Goal: Task Accomplishment & Management: Complete application form

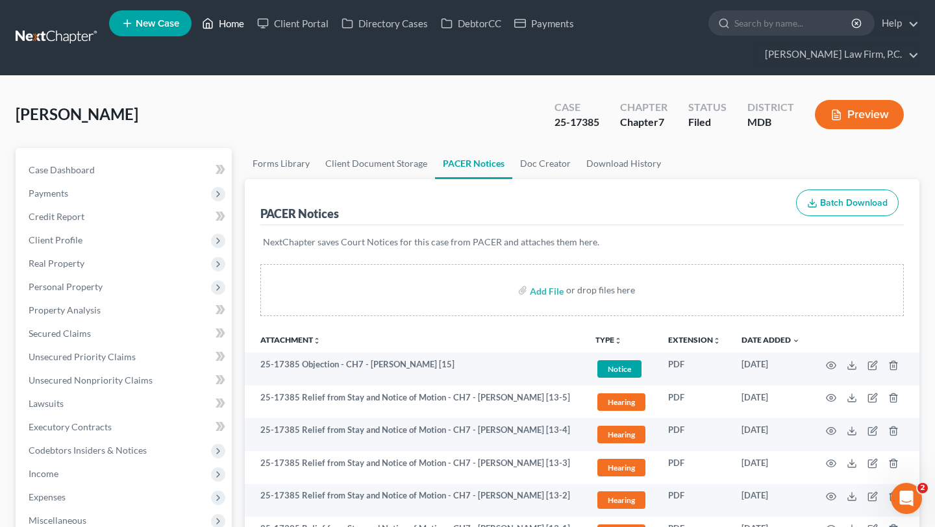
click at [251, 27] on link "Home" at bounding box center [222, 23] width 55 height 23
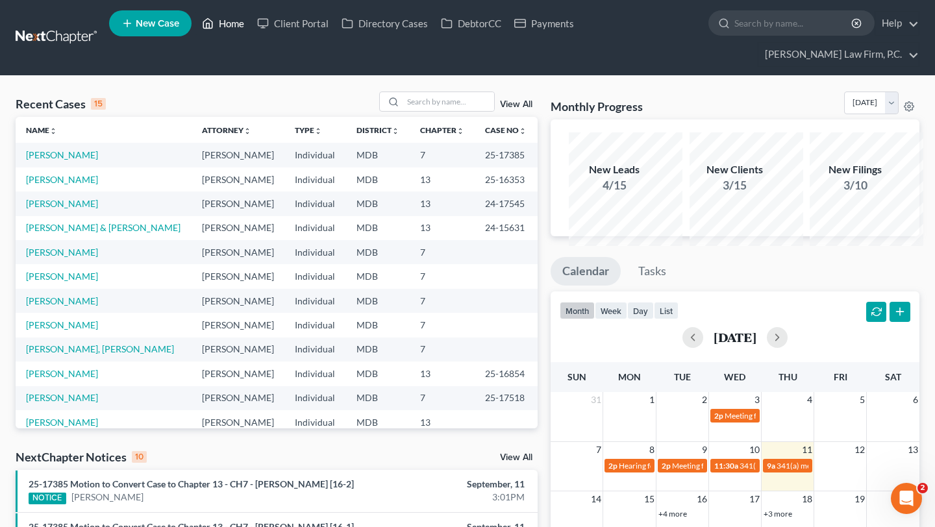
scroll to position [371, 0]
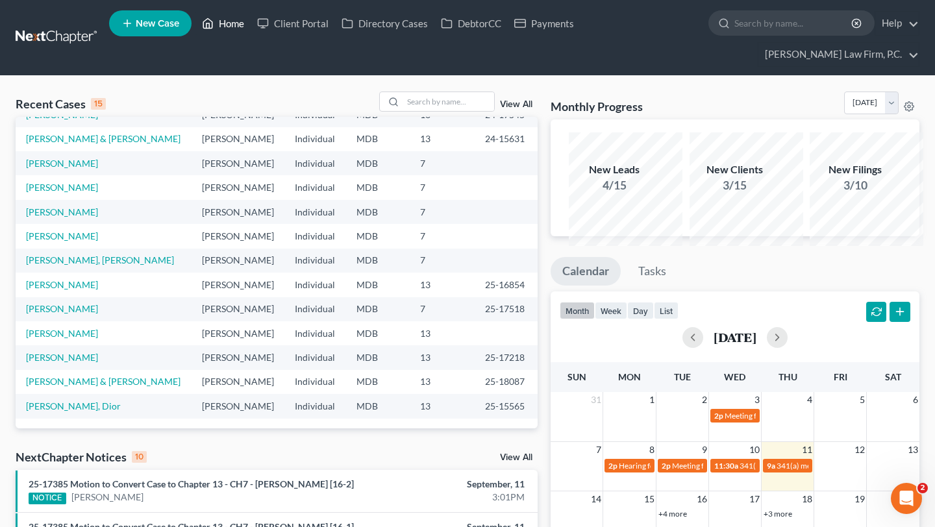
click at [251, 29] on link "Home" at bounding box center [222, 23] width 55 height 23
click at [403, 111] on input "search" at bounding box center [448, 101] width 91 height 19
type input "[PERSON_NAME]"
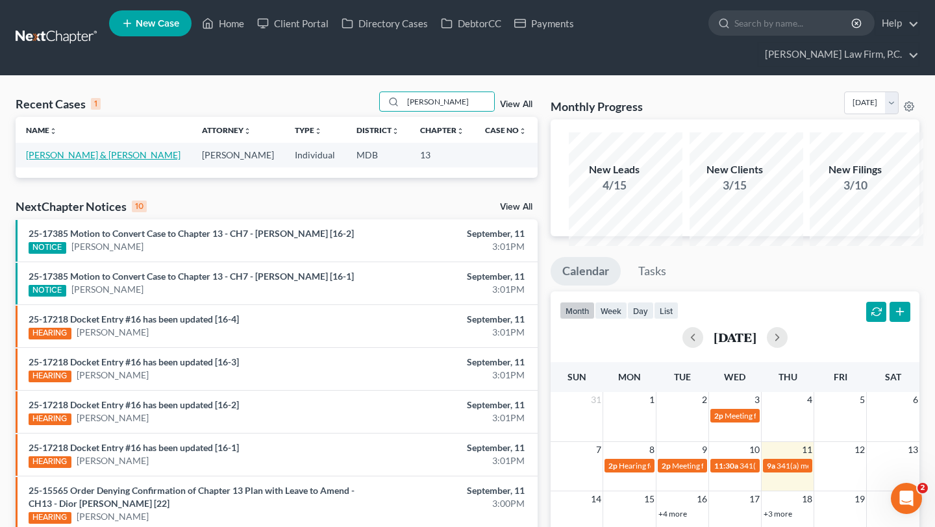
click at [58, 160] on link "[PERSON_NAME] & [PERSON_NAME]" at bounding box center [103, 154] width 154 height 11
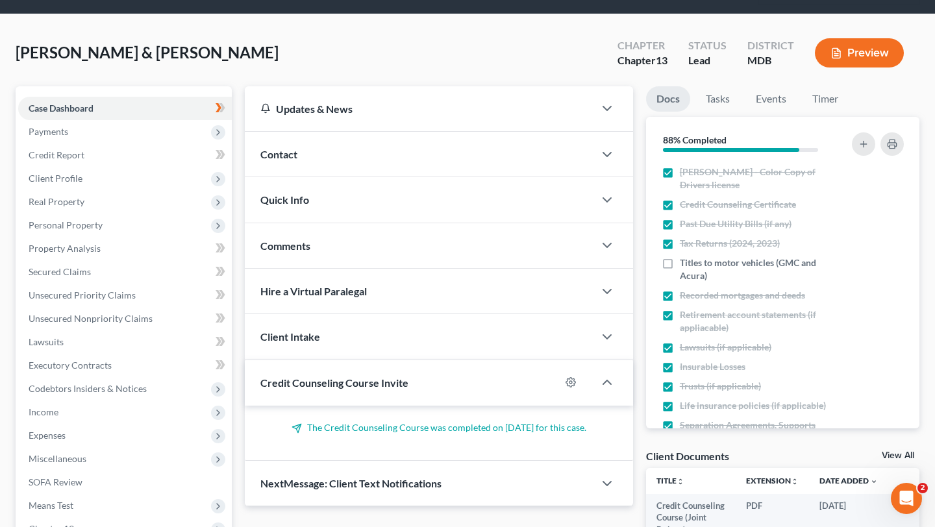
scroll to position [154, 0]
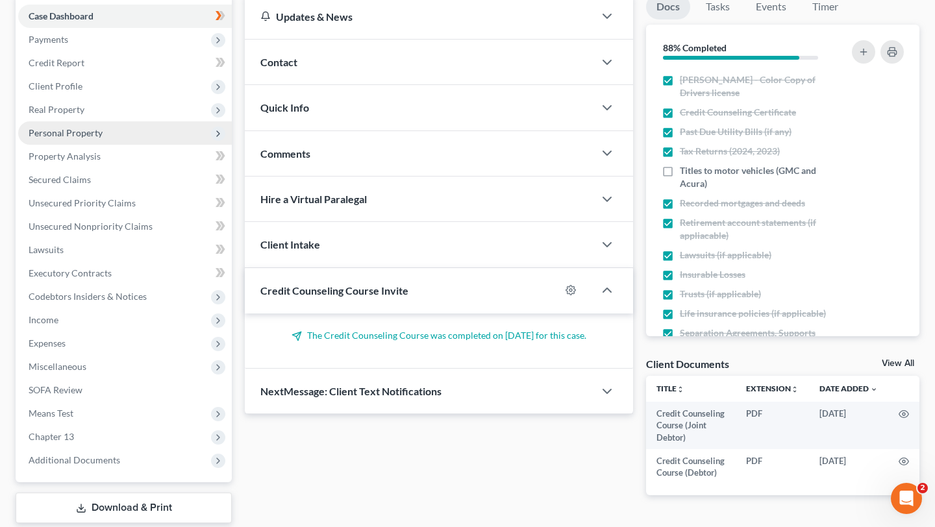
click at [105, 145] on span "Personal Property" at bounding box center [125, 132] width 214 height 23
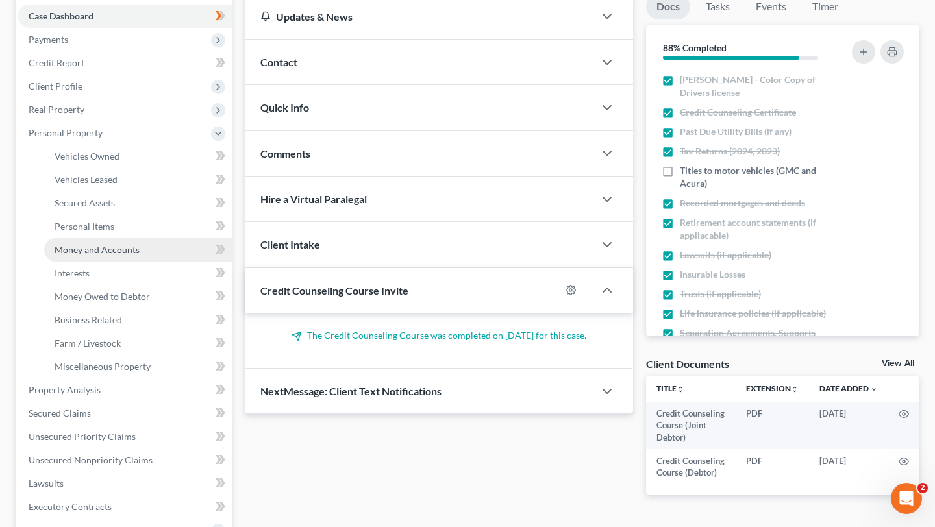
click at [115, 262] on link "Money and Accounts" at bounding box center [138, 249] width 188 height 23
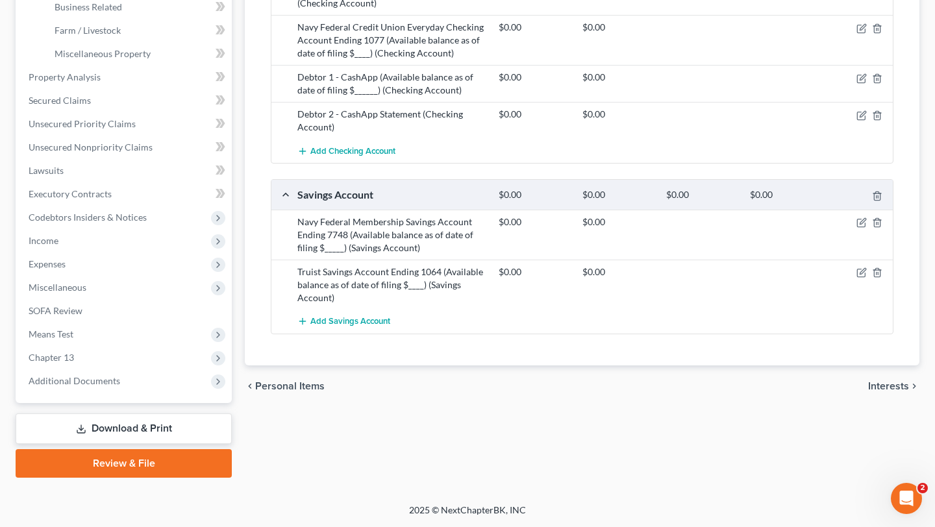
scroll to position [560, 0]
click at [859, 274] on icon "button" at bounding box center [862, 271] width 6 height 6
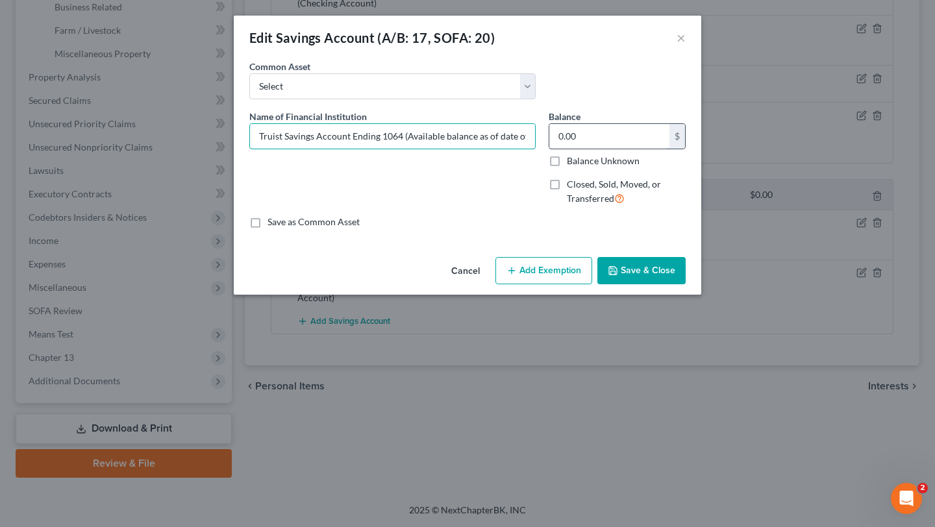
scroll to position [0, 52]
drag, startPoint x: 491, startPoint y: 169, endPoint x: 733, endPoint y: 171, distance: 241.5
click at [692, 171] on div "Name of Financial Institution * Truist Savings Account Ending 1064 (Available b…" at bounding box center [467, 163] width 449 height 106
type input "Truist Savings Account Ending 1064 (Available balance as of date of filing $0.3…"
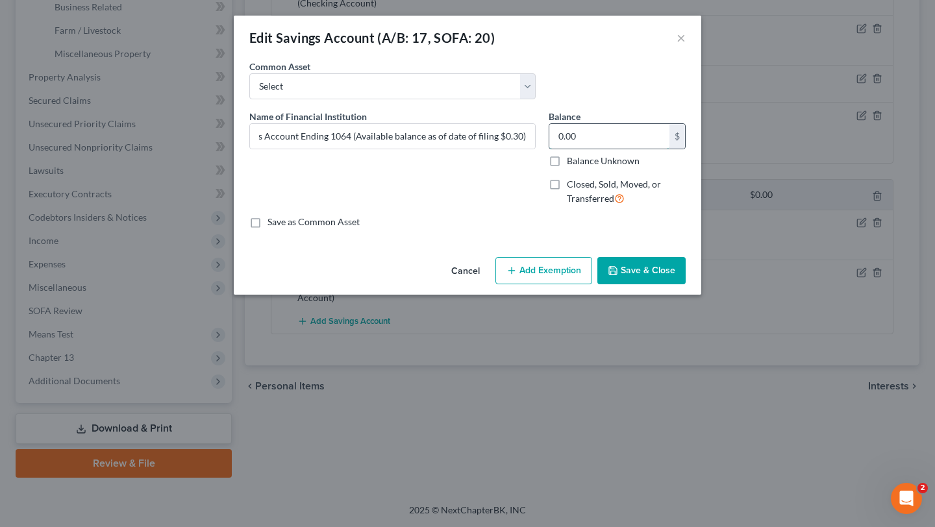
scroll to position [0, 0]
click at [655, 149] on input "0.00" at bounding box center [609, 136] width 120 height 25
type input "1.00"
click at [556, 295] on div "Cancel Add Exemption Save & Close" at bounding box center [467, 273] width 467 height 43
click at [558, 284] on button "Add Exemption" at bounding box center [543, 270] width 97 height 27
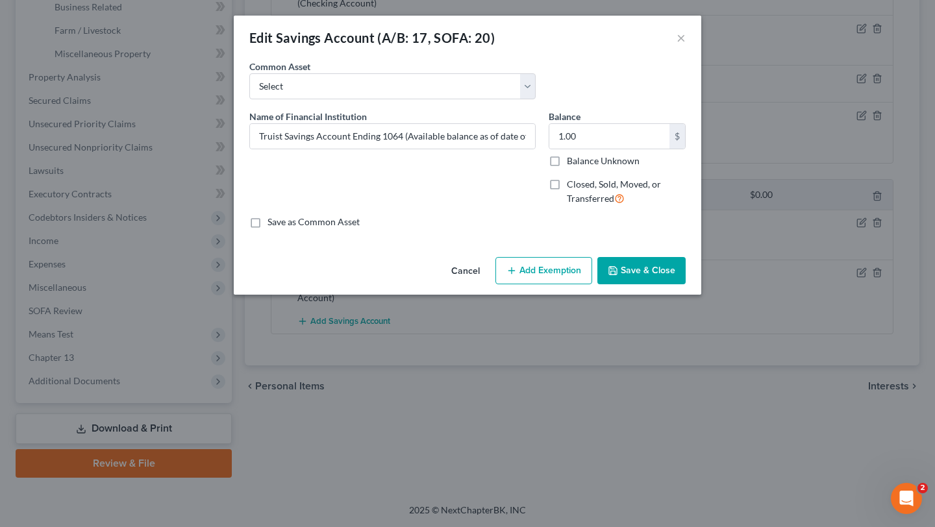
select select "2"
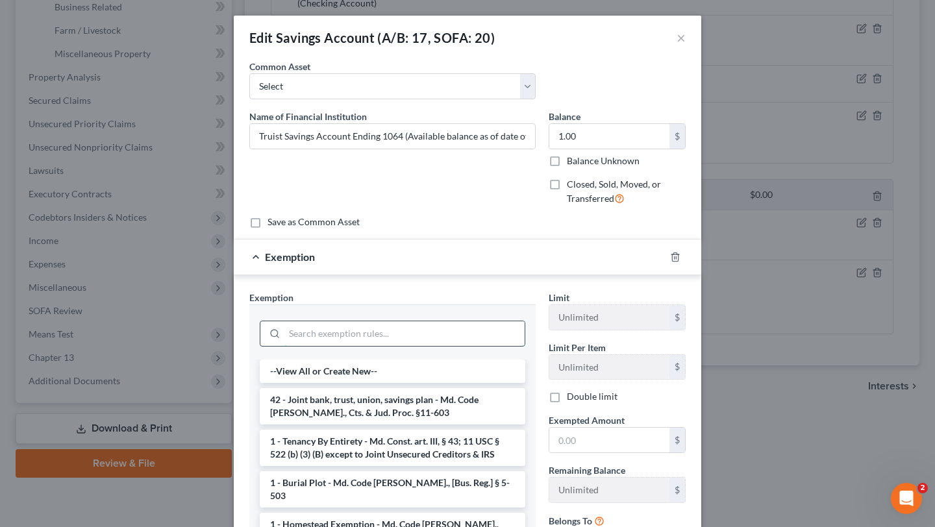
click at [445, 346] on input "search" at bounding box center [404, 333] width 240 height 25
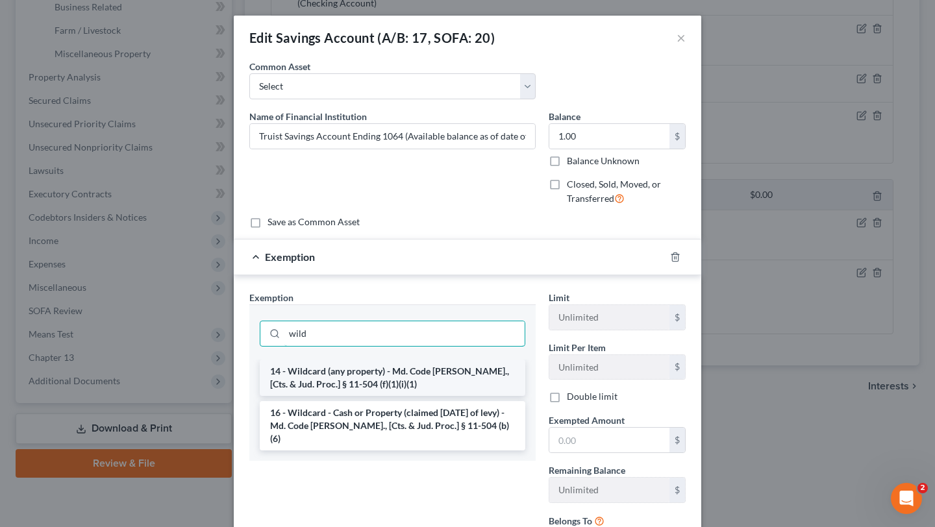
type input "wild"
click at [461, 396] on li "14 - Wildcard (any property) - Md. Code [PERSON_NAME]., [Cts. & Jud. Proc.] § 1…" at bounding box center [392, 378] width 265 height 36
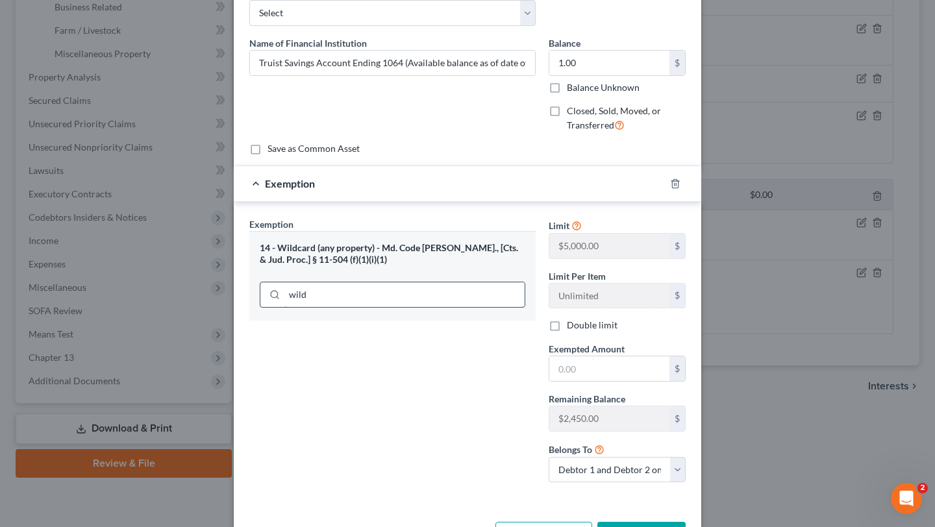
scroll to position [124, 0]
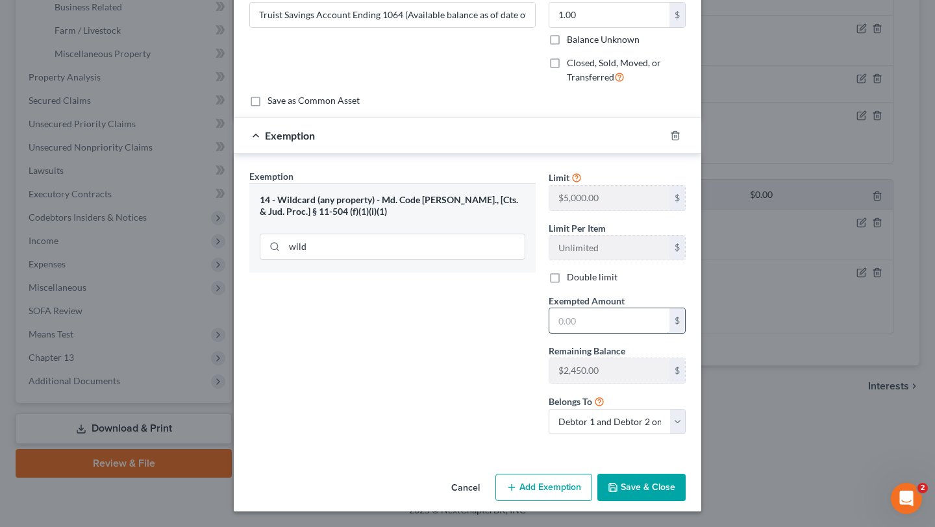
click at [597, 333] on input "text" at bounding box center [609, 320] width 120 height 25
type input "1.00"
click at [665, 490] on button "Save & Close" at bounding box center [641, 487] width 88 height 27
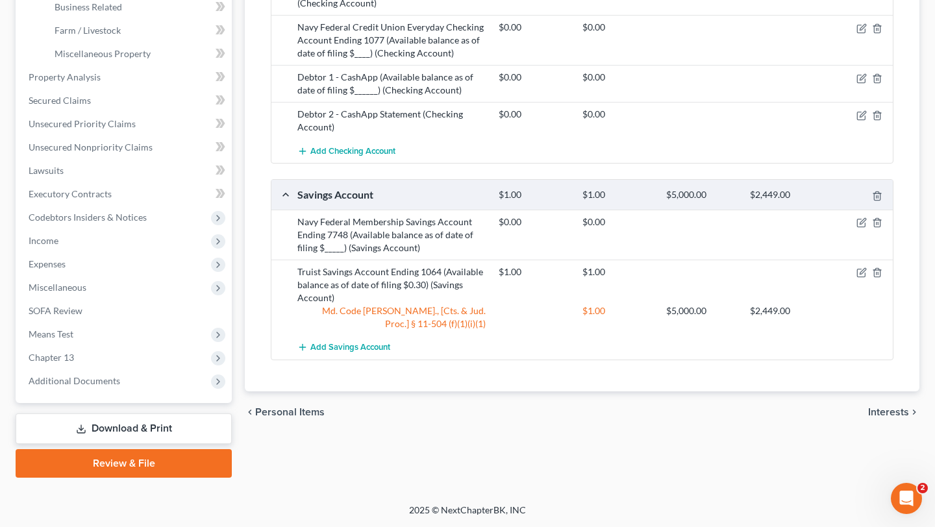
scroll to position [483, 0]
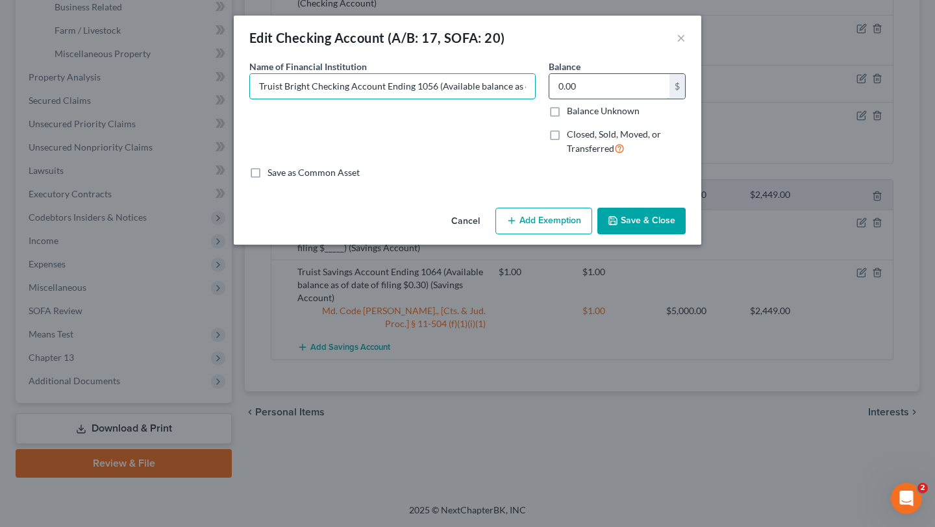
scroll to position [0, 90]
drag, startPoint x: 462, startPoint y: 110, endPoint x: 702, endPoint y: 115, distance: 239.6
click at [692, 115] on div "Name of Financial Institution * Truist Bright Checking Account Ending 1056 (Ava…" at bounding box center [467, 113] width 449 height 106
type input "Truist Bright Checking Account Ending 1056 (Available balance as of date of fil…"
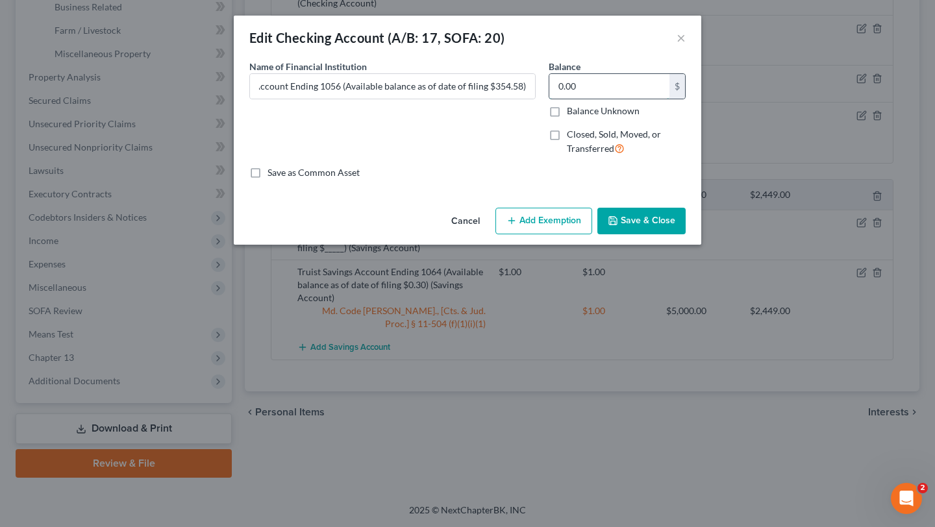
scroll to position [0, 0]
click at [669, 99] on input "0.00" at bounding box center [609, 86] width 120 height 25
type input "355.00"
click at [578, 235] on button "Add Exemption" at bounding box center [543, 221] width 97 height 27
select select "2"
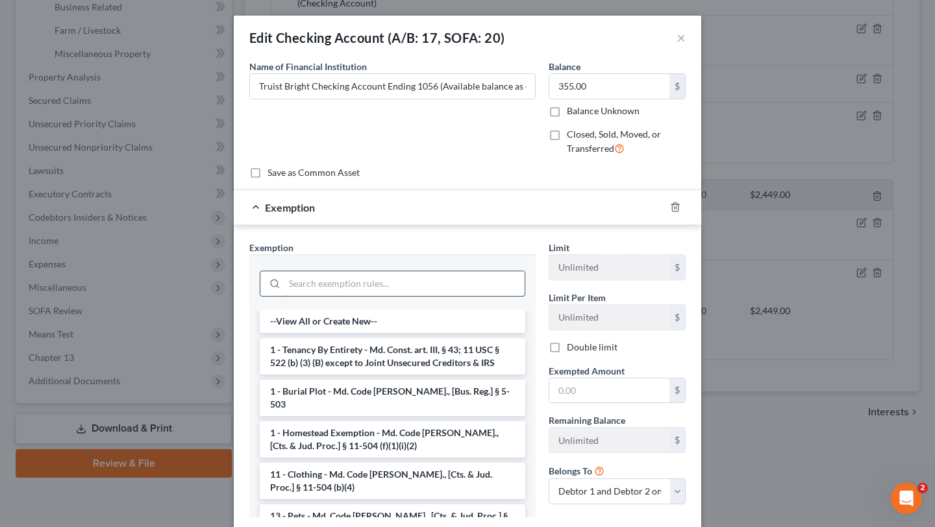
click at [491, 296] on input "search" at bounding box center [404, 283] width 240 height 25
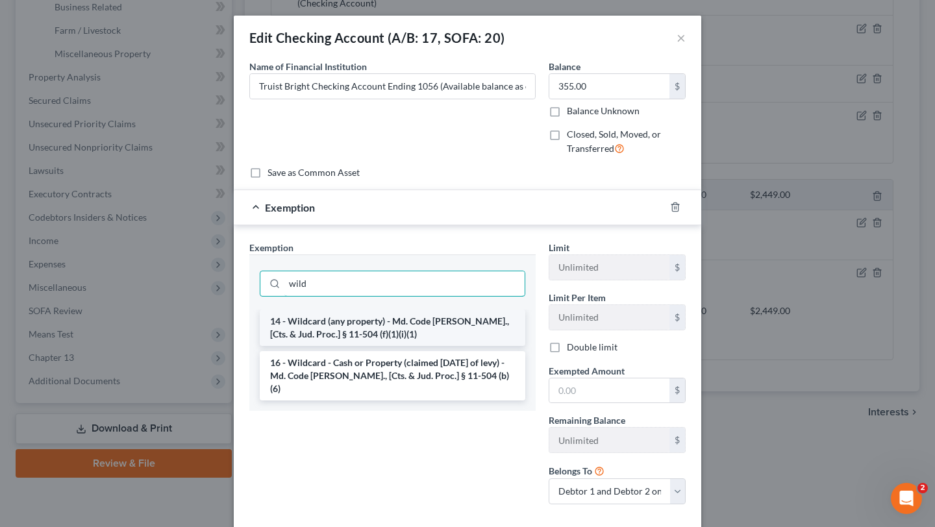
type input "wild"
click at [459, 346] on li "14 - Wildcard (any property) - Md. Code [PERSON_NAME]., [Cts. & Jud. Proc.] § 1…" at bounding box center [392, 328] width 265 height 36
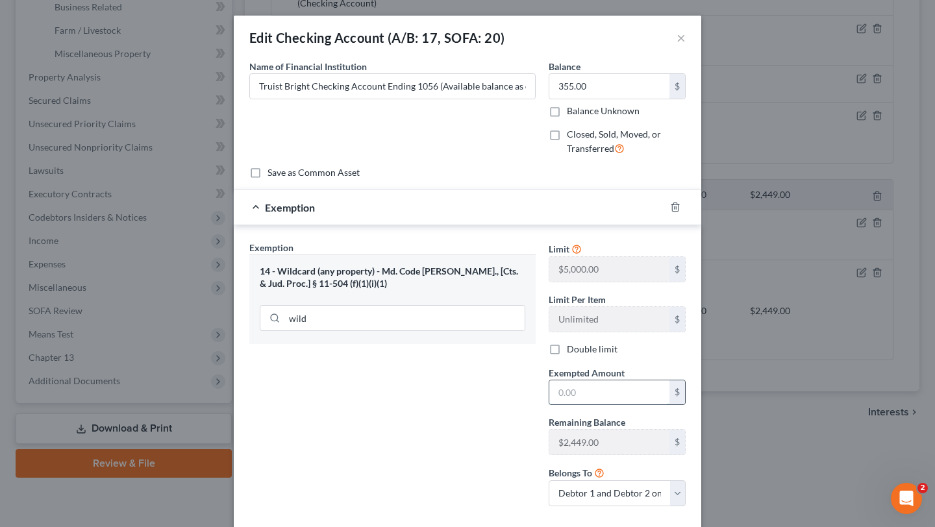
click at [591, 405] on input "text" at bounding box center [609, 392] width 120 height 25
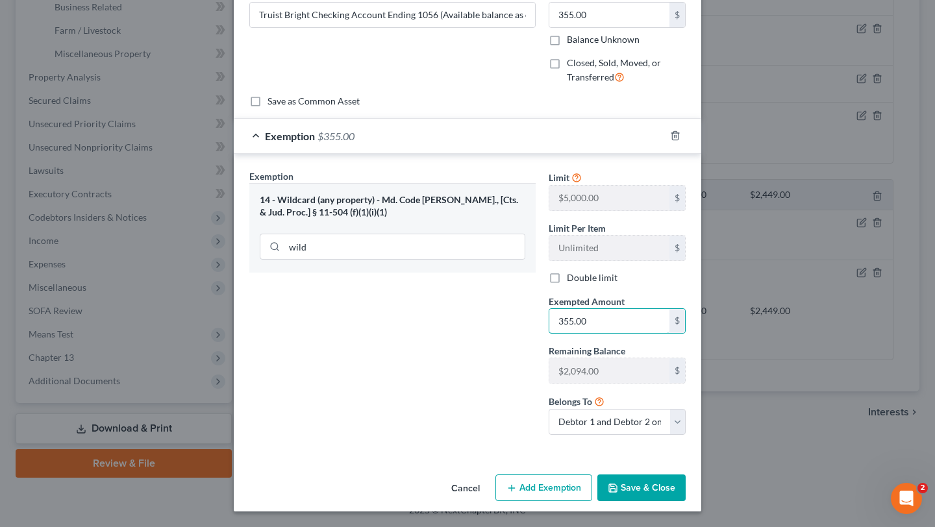
type input "355.00"
click at [679, 474] on button "Save & Close" at bounding box center [641, 487] width 88 height 27
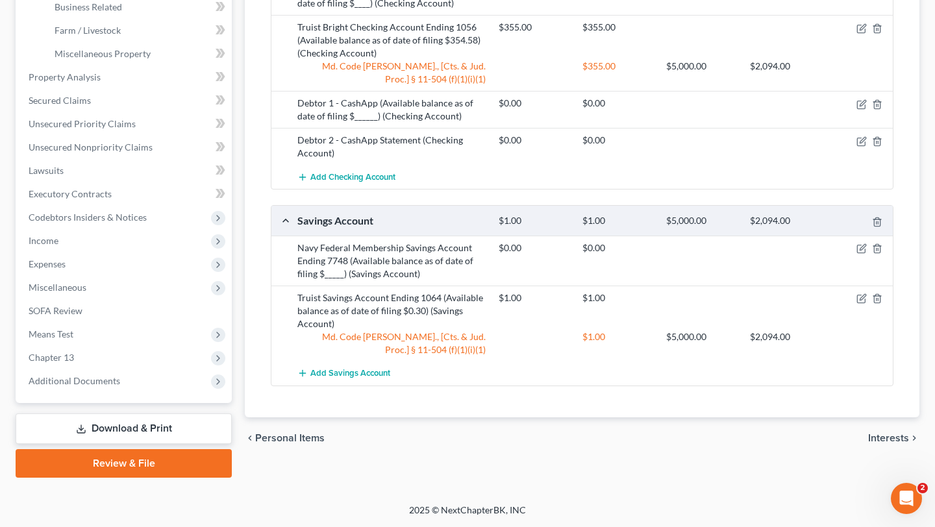
scroll to position [635, 0]
click at [117, 239] on span "Income" at bounding box center [125, 240] width 214 height 23
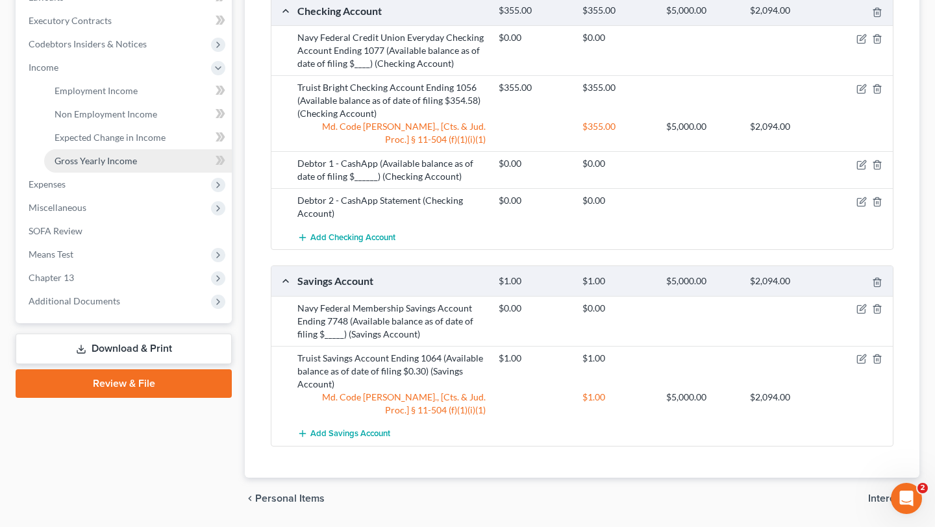
scroll to position [506, 0]
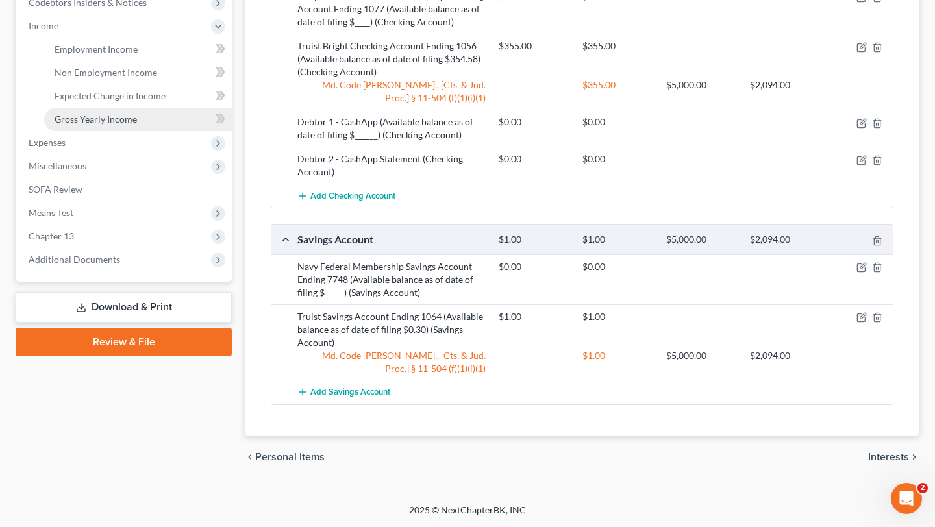
click at [116, 125] on span "Gross Yearly Income" at bounding box center [96, 119] width 82 height 11
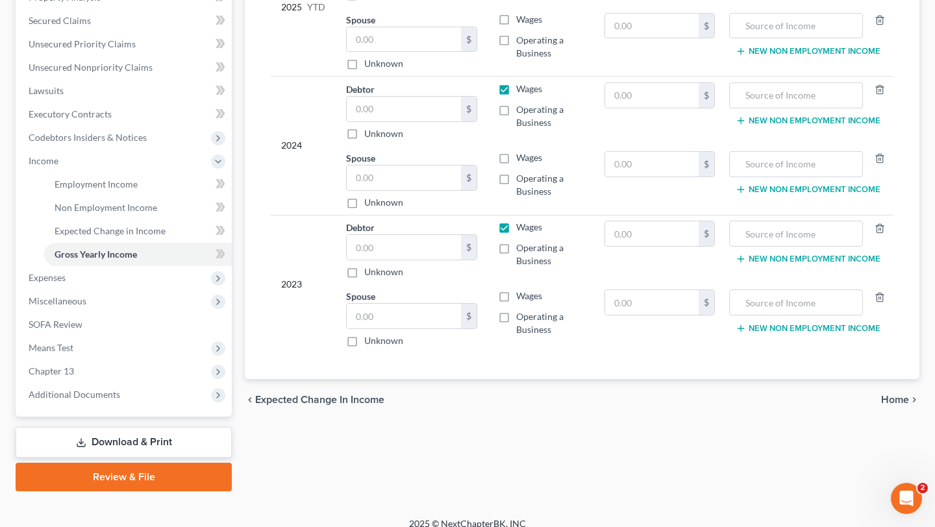
scroll to position [293, 0]
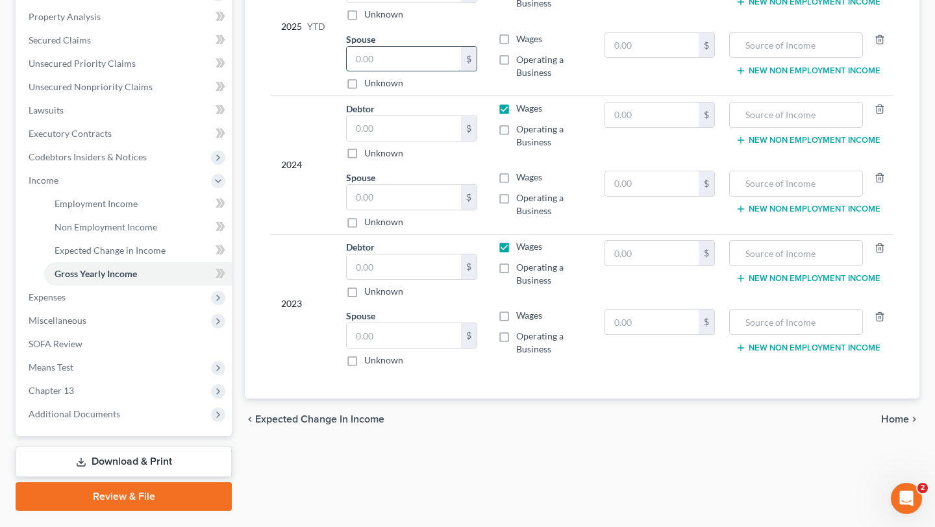
click at [404, 71] on input "text" at bounding box center [404, 59] width 114 height 25
paste input "95,298.74"
type input "95,298.74"
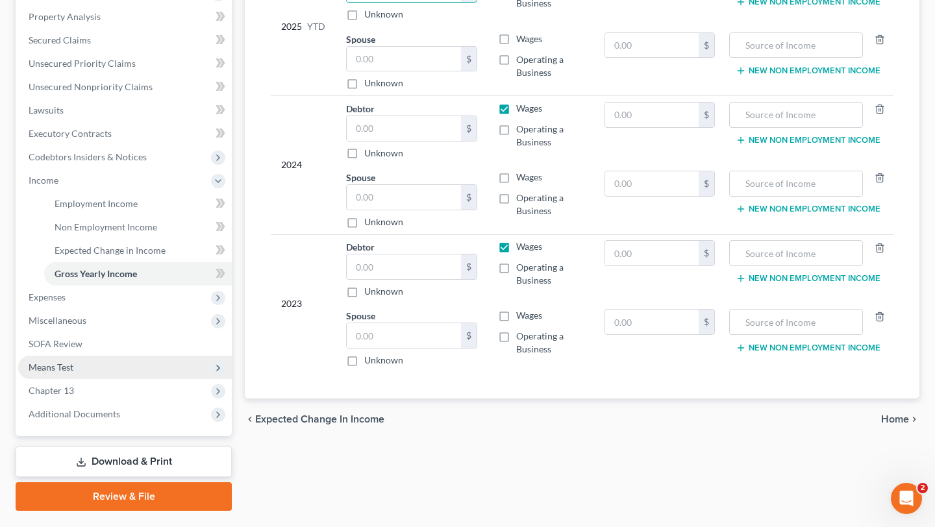
scroll to position [0, 0]
click at [410, 71] on input "text" at bounding box center [404, 59] width 114 height 25
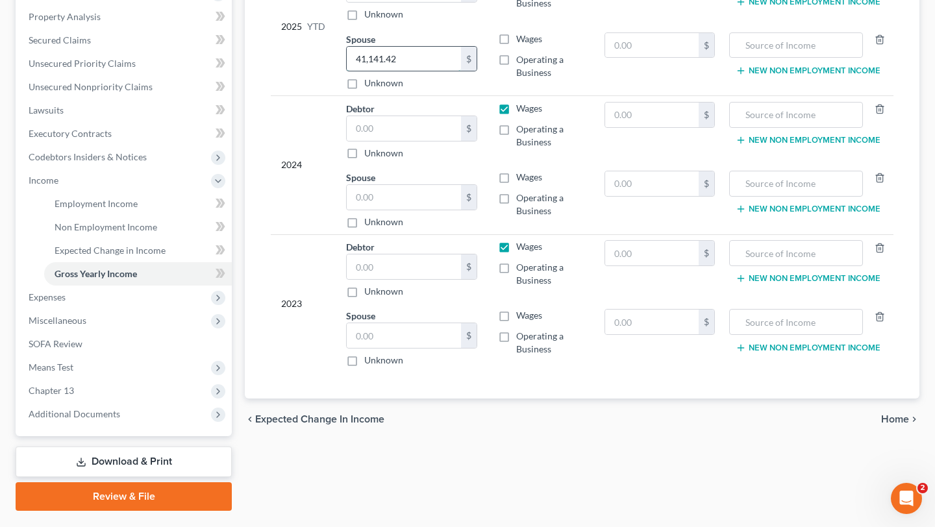
scroll to position [0, 8]
type input "41,141.42"
click at [325, 228] on div "2024" at bounding box center [303, 165] width 44 height 127
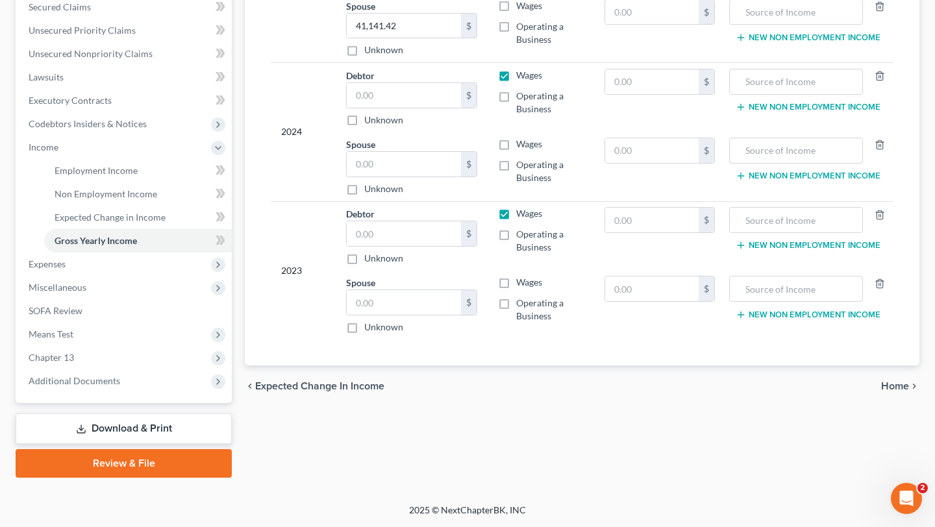
scroll to position [456, 0]
click at [406, 173] on input "text" at bounding box center [404, 164] width 114 height 25
click at [400, 108] on input "text" at bounding box center [404, 95] width 114 height 25
type input "218,599"
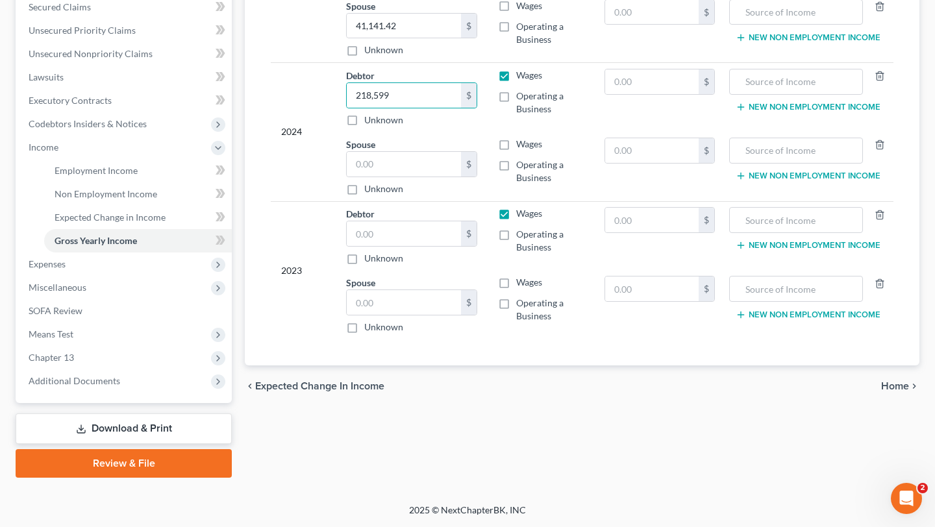
click at [325, 195] on div "2024" at bounding box center [303, 132] width 44 height 127
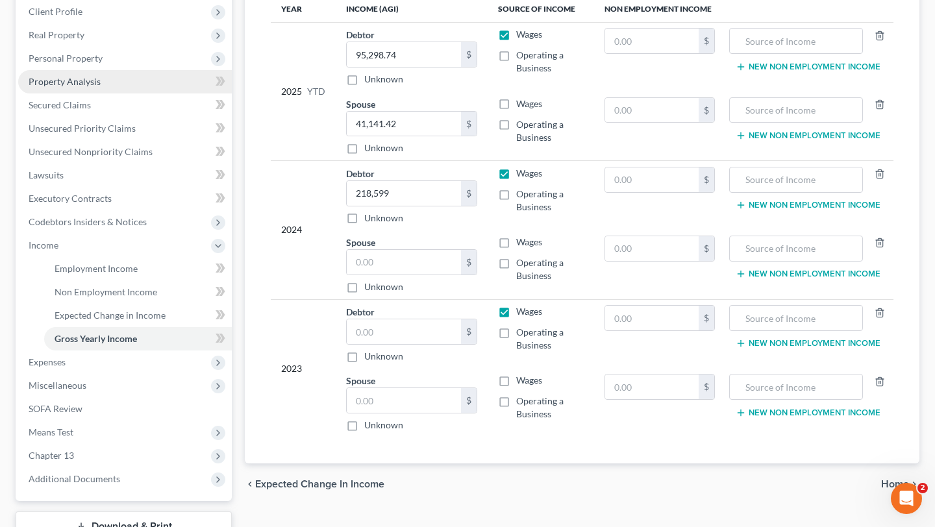
scroll to position [189, 0]
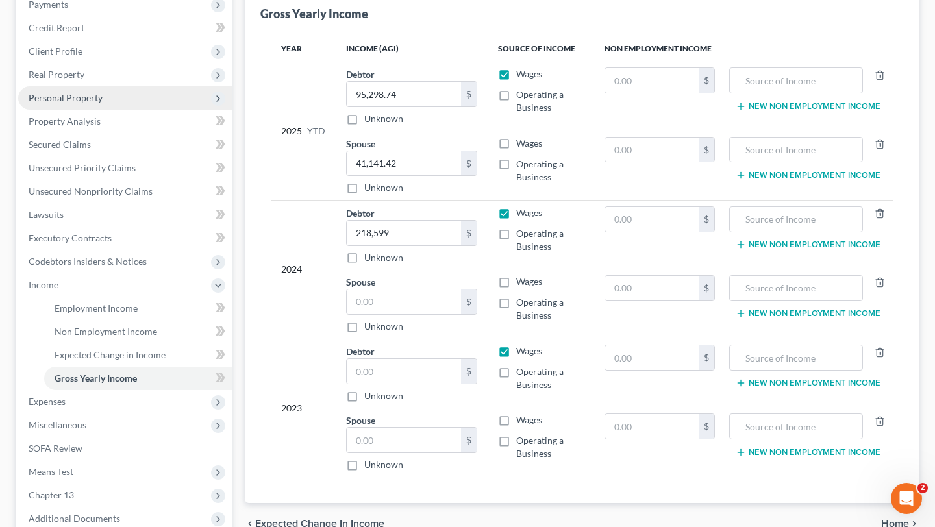
click at [146, 110] on span "Personal Property" at bounding box center [125, 97] width 214 height 23
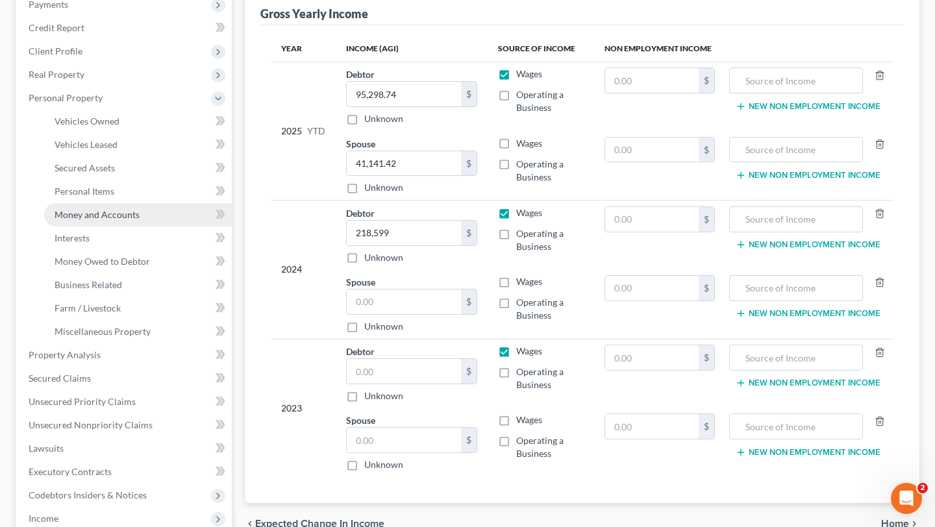
click at [117, 220] on span "Money and Accounts" at bounding box center [97, 214] width 85 height 11
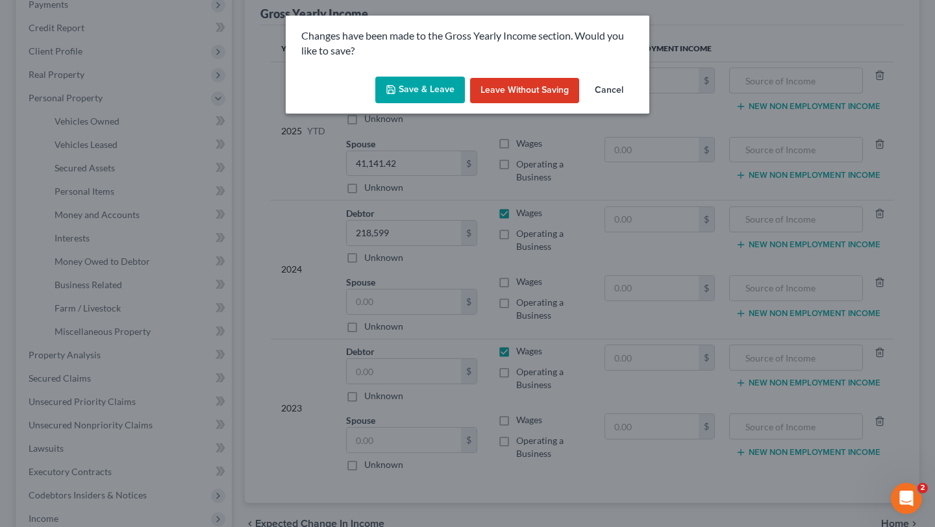
click at [417, 100] on button "Save & Leave" at bounding box center [420, 90] width 90 height 27
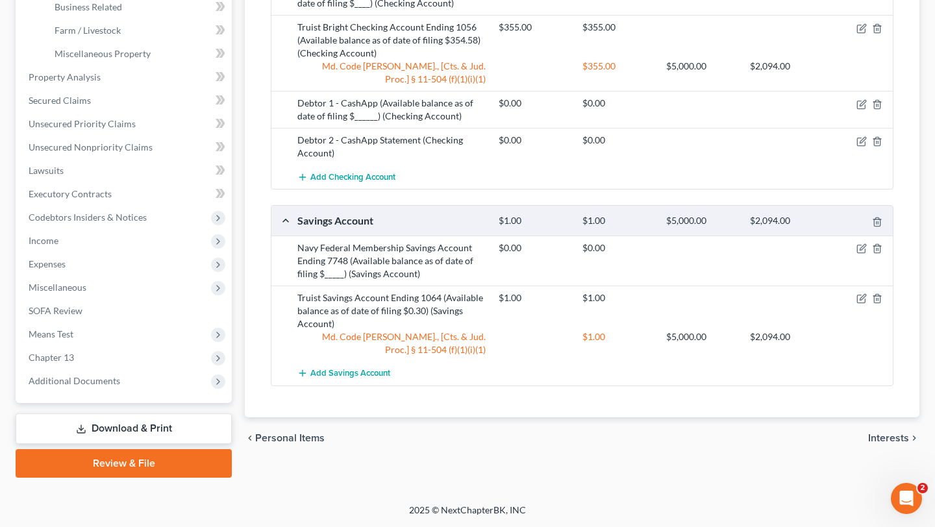
scroll to position [664, 0]
